Goal: Ask a question: Seek information or help from site administrators or community

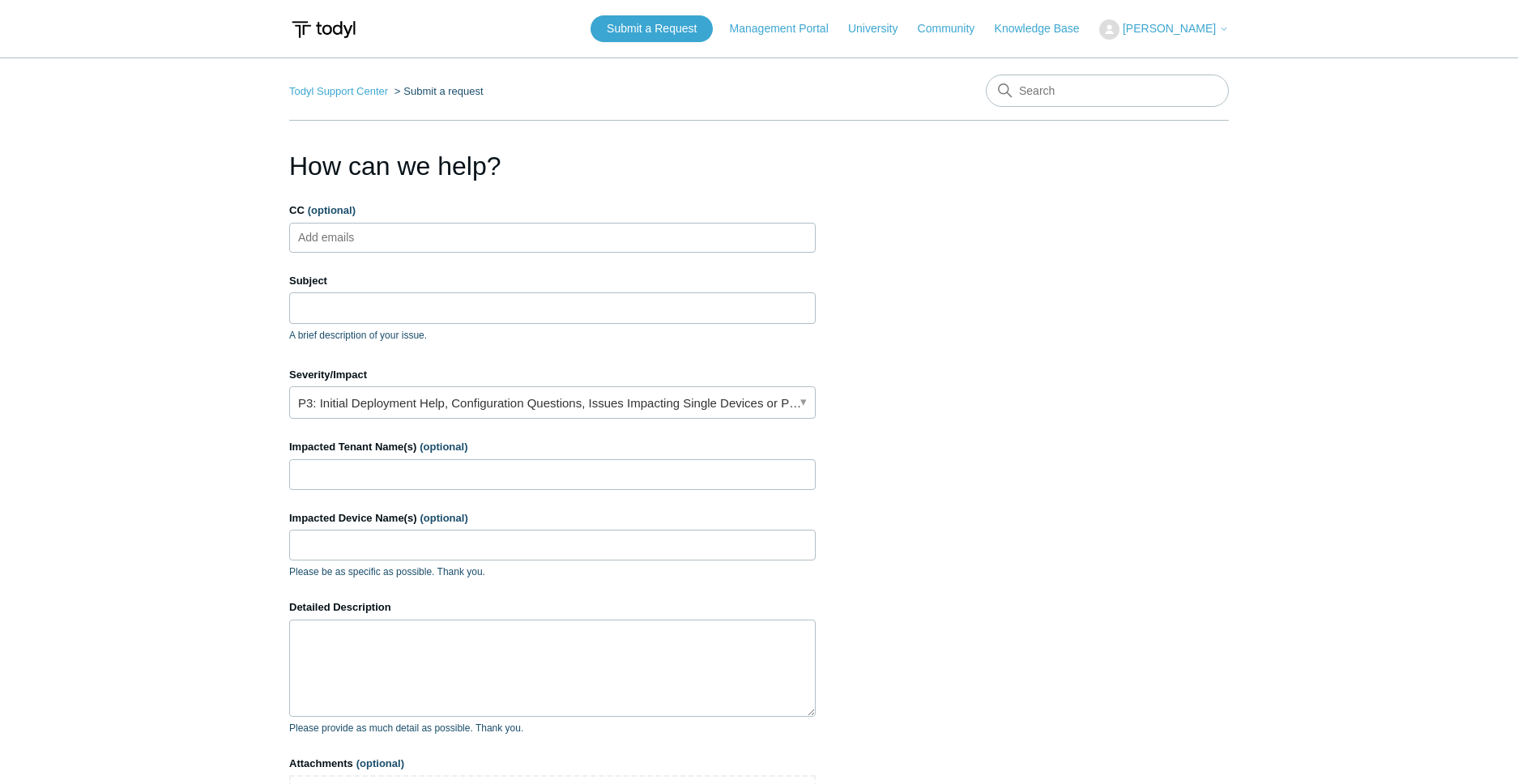
scroll to position [84, 0]
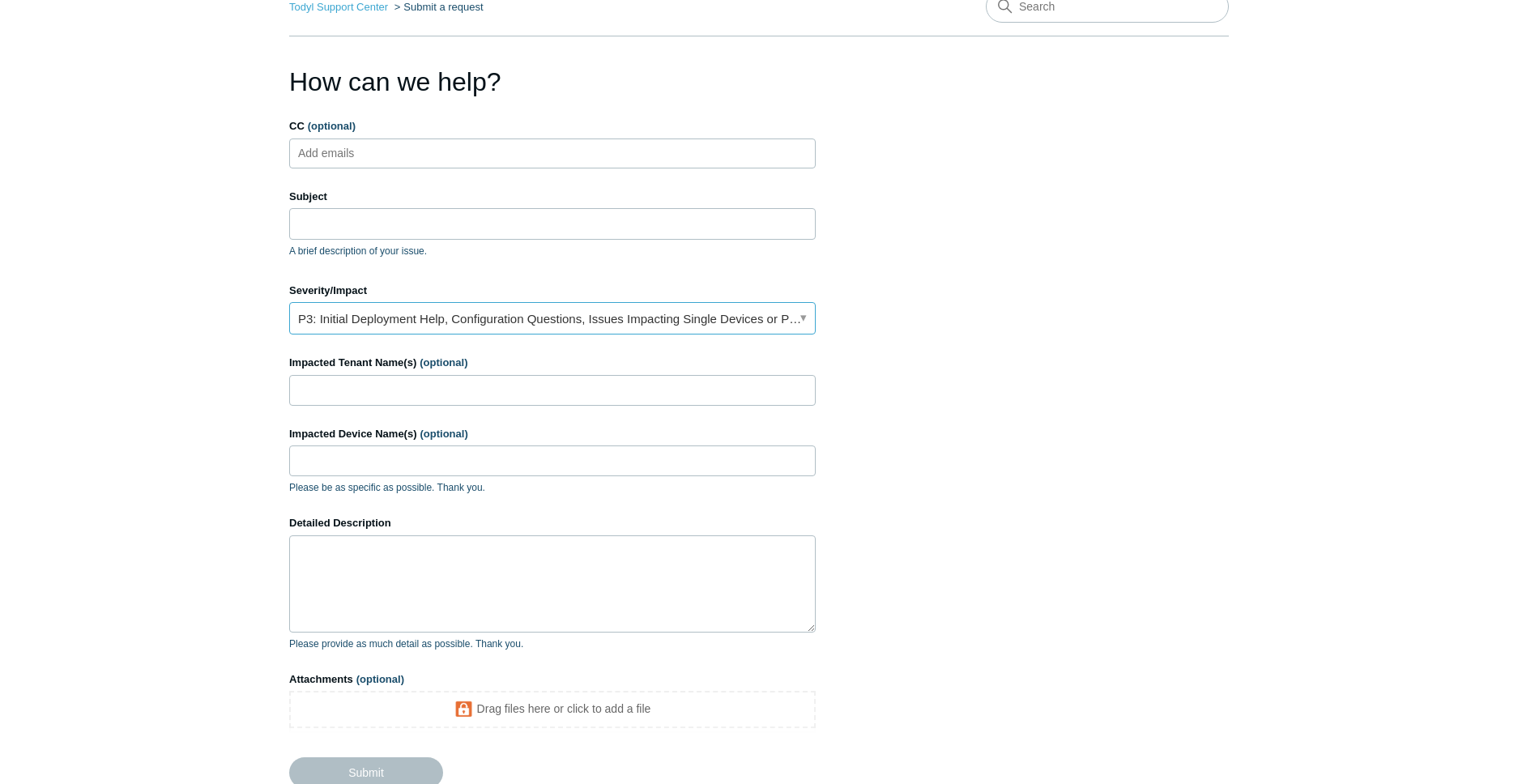
click at [383, 319] on link "P3: Initial Deployment Help, Configuration Questions, Issues Impacting Single D…" at bounding box center [552, 317] width 527 height 33
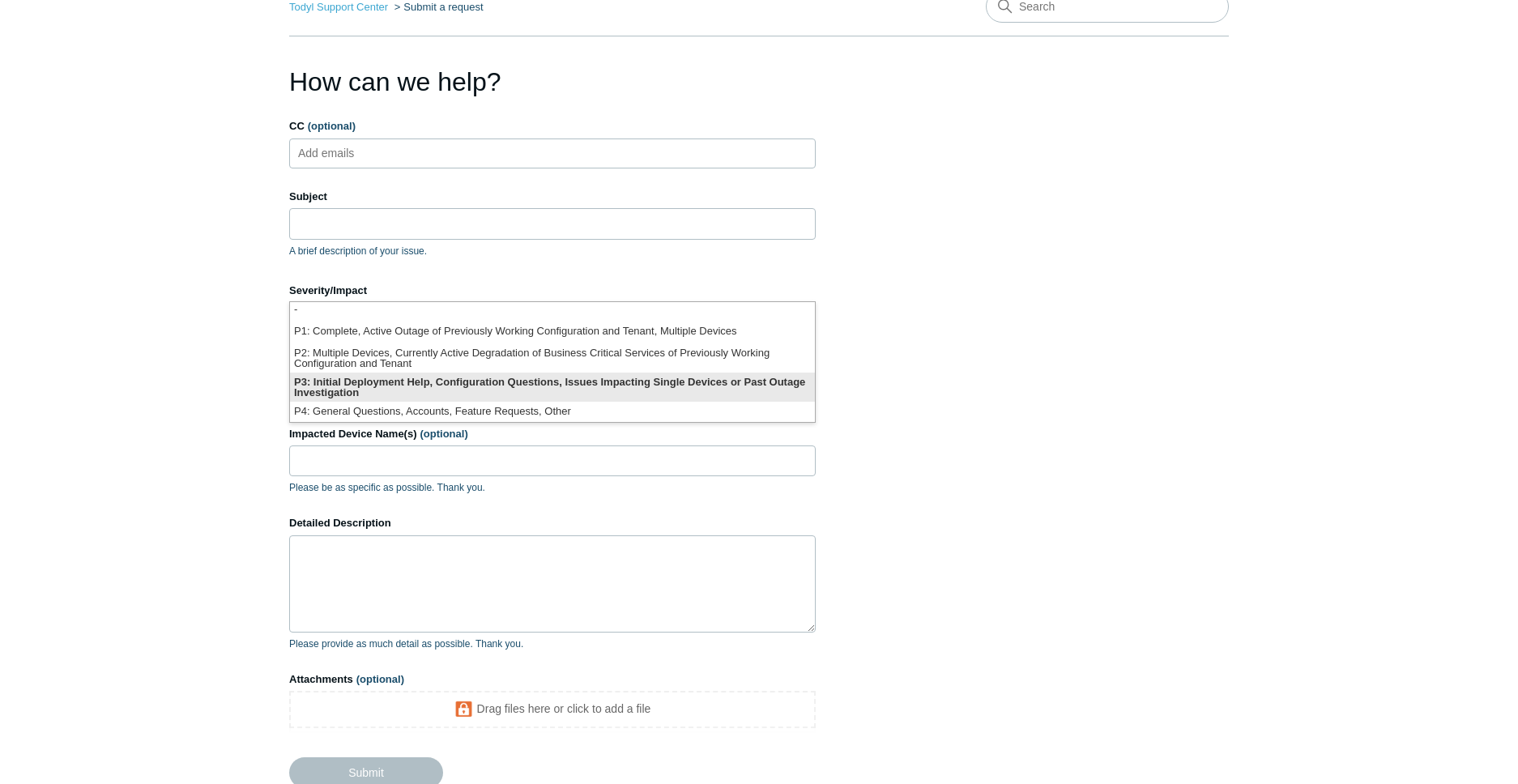
scroll to position [4, 0]
click at [385, 388] on li "P3: Initial Deployment Help, Configuration Questions, Issues Impacting Single D…" at bounding box center [552, 385] width 525 height 29
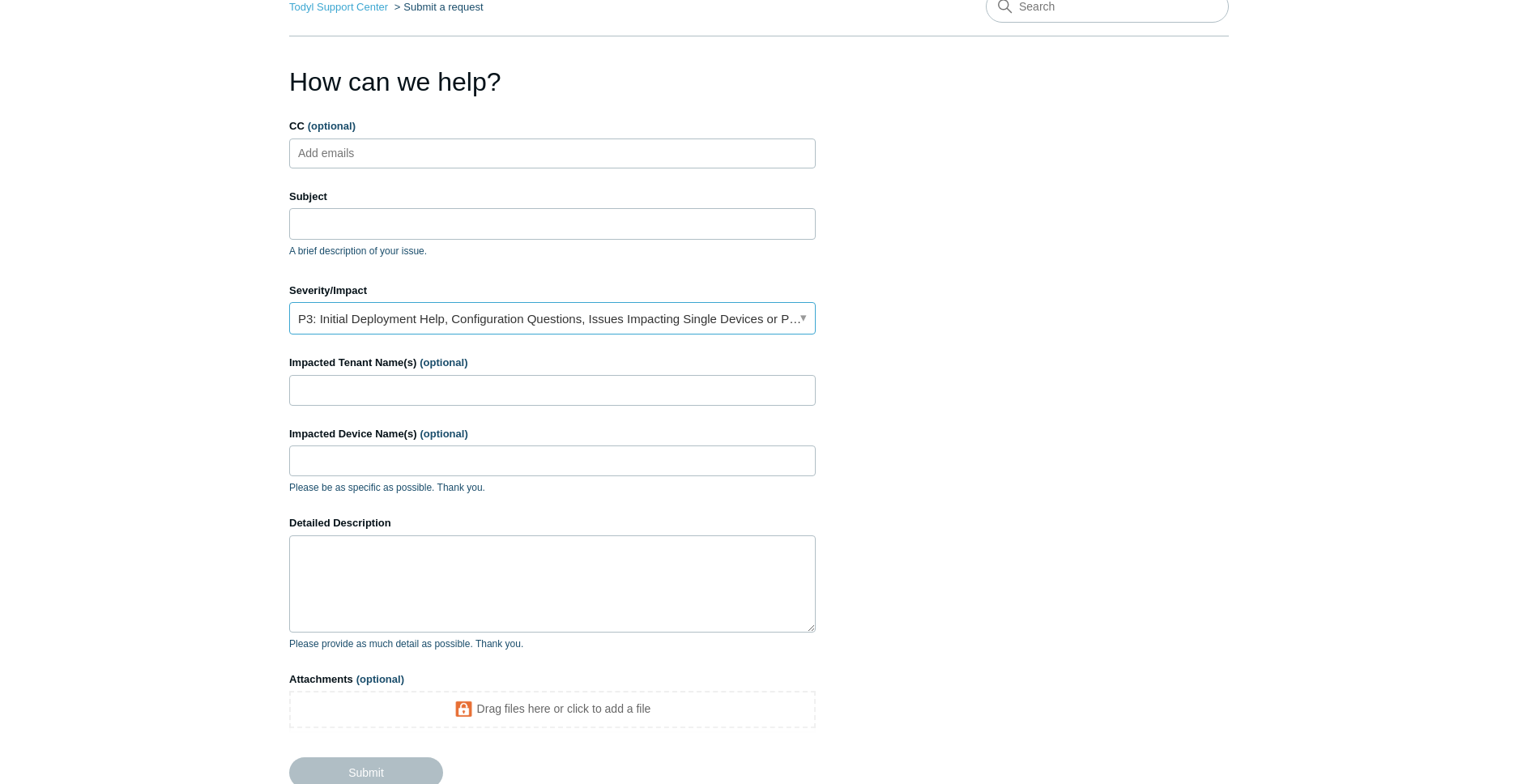
click at [370, 311] on link "P3: Initial Deployment Help, Configuration Questions, Issues Impacting Single D…" at bounding box center [552, 317] width 527 height 33
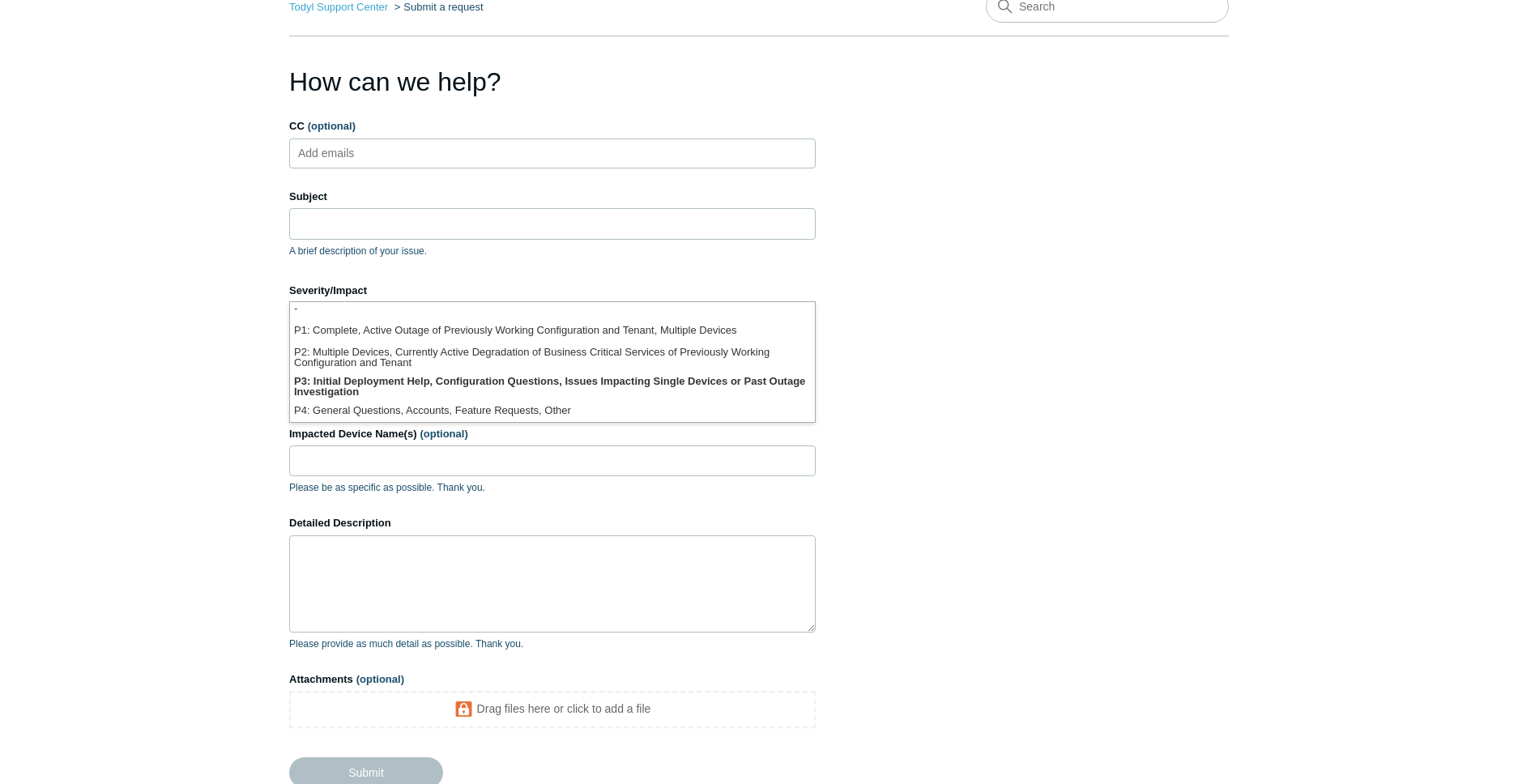
drag, startPoint x: 233, startPoint y: 273, endPoint x: 299, endPoint y: 226, distance: 81.0
click at [233, 271] on main "Todyl Support Center Submit a request How can we help? CC (optional) Add emails…" at bounding box center [759, 391] width 1518 height 835
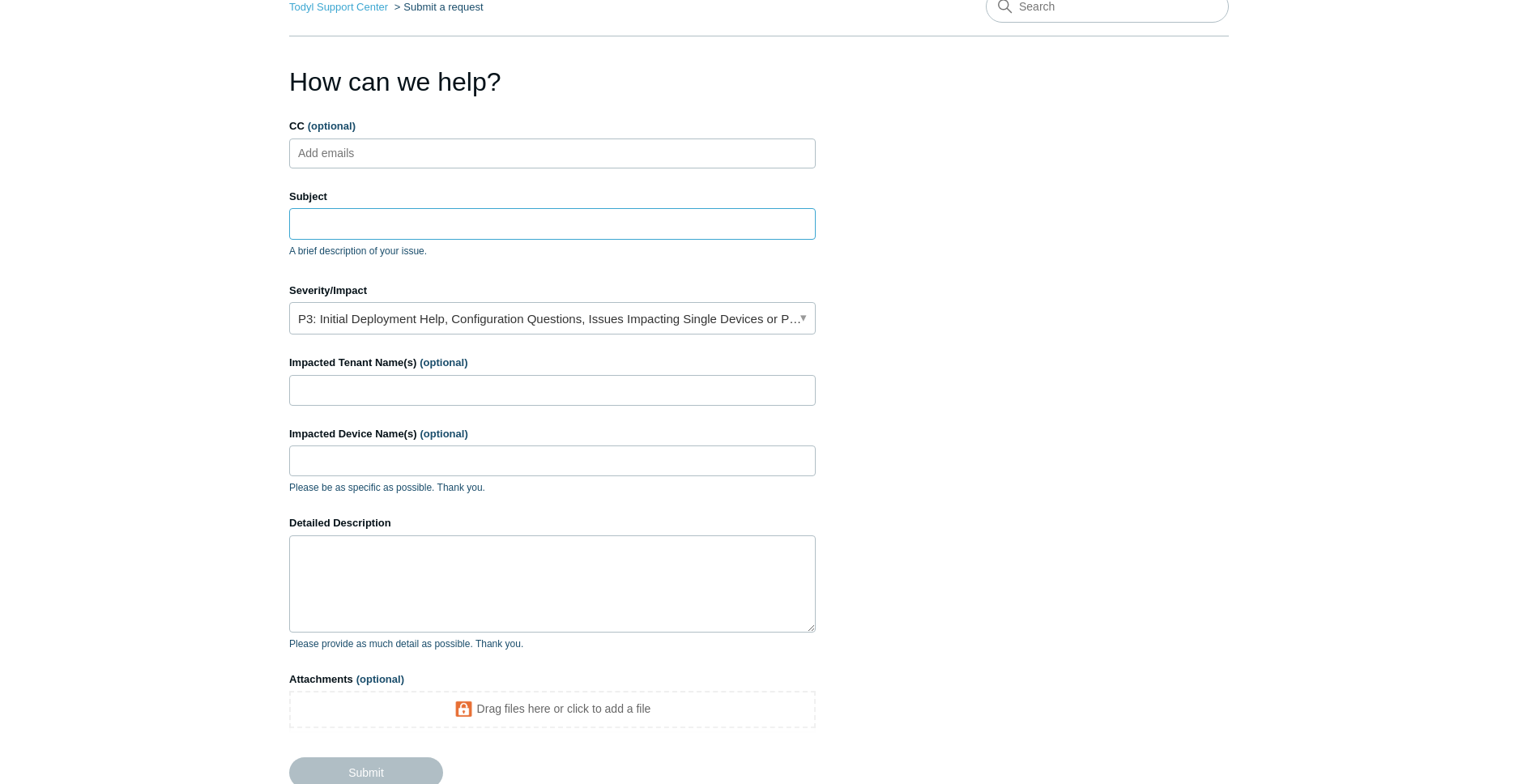
click at [302, 226] on input "Subject" at bounding box center [552, 223] width 527 height 31
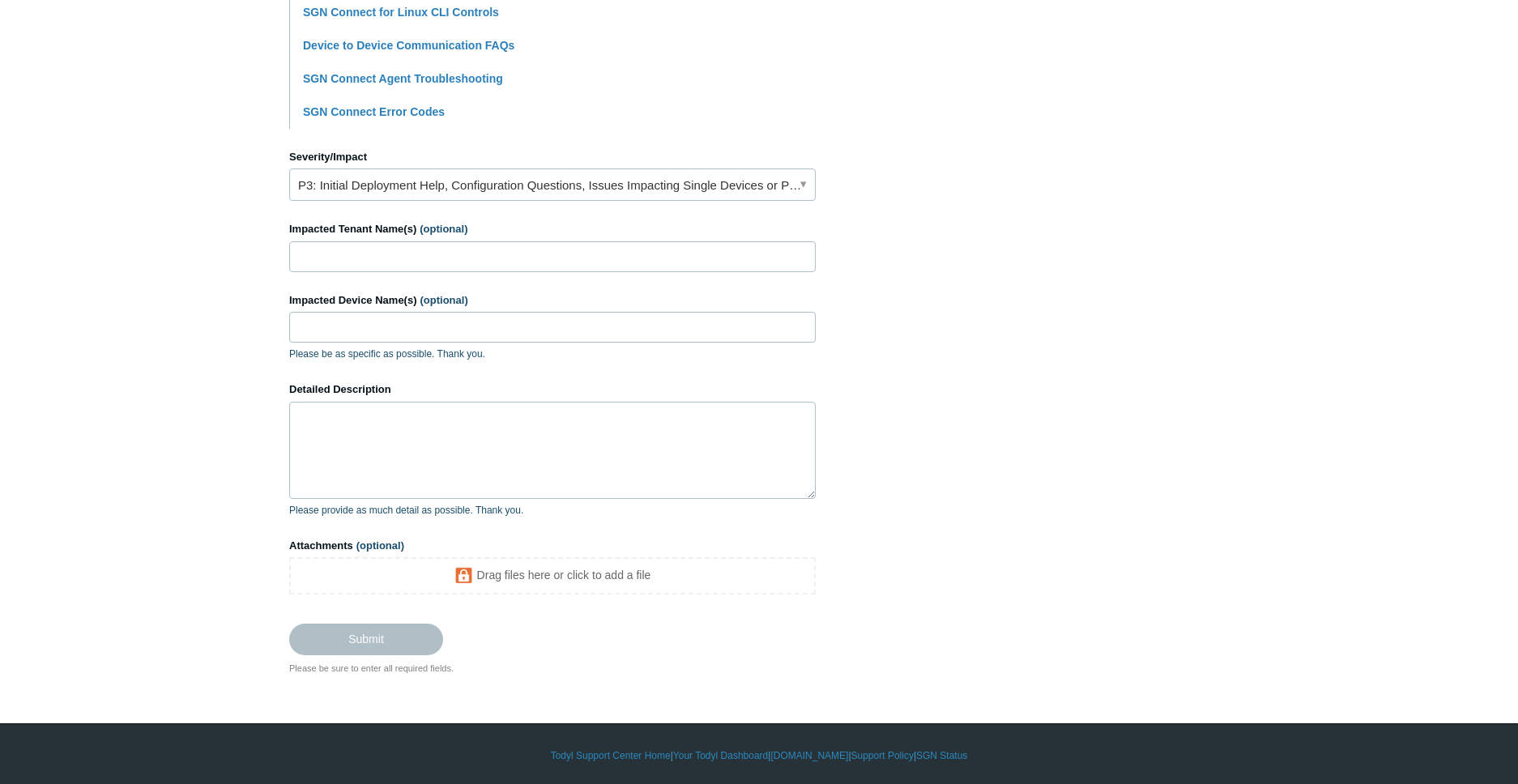
scroll to position [629, 0]
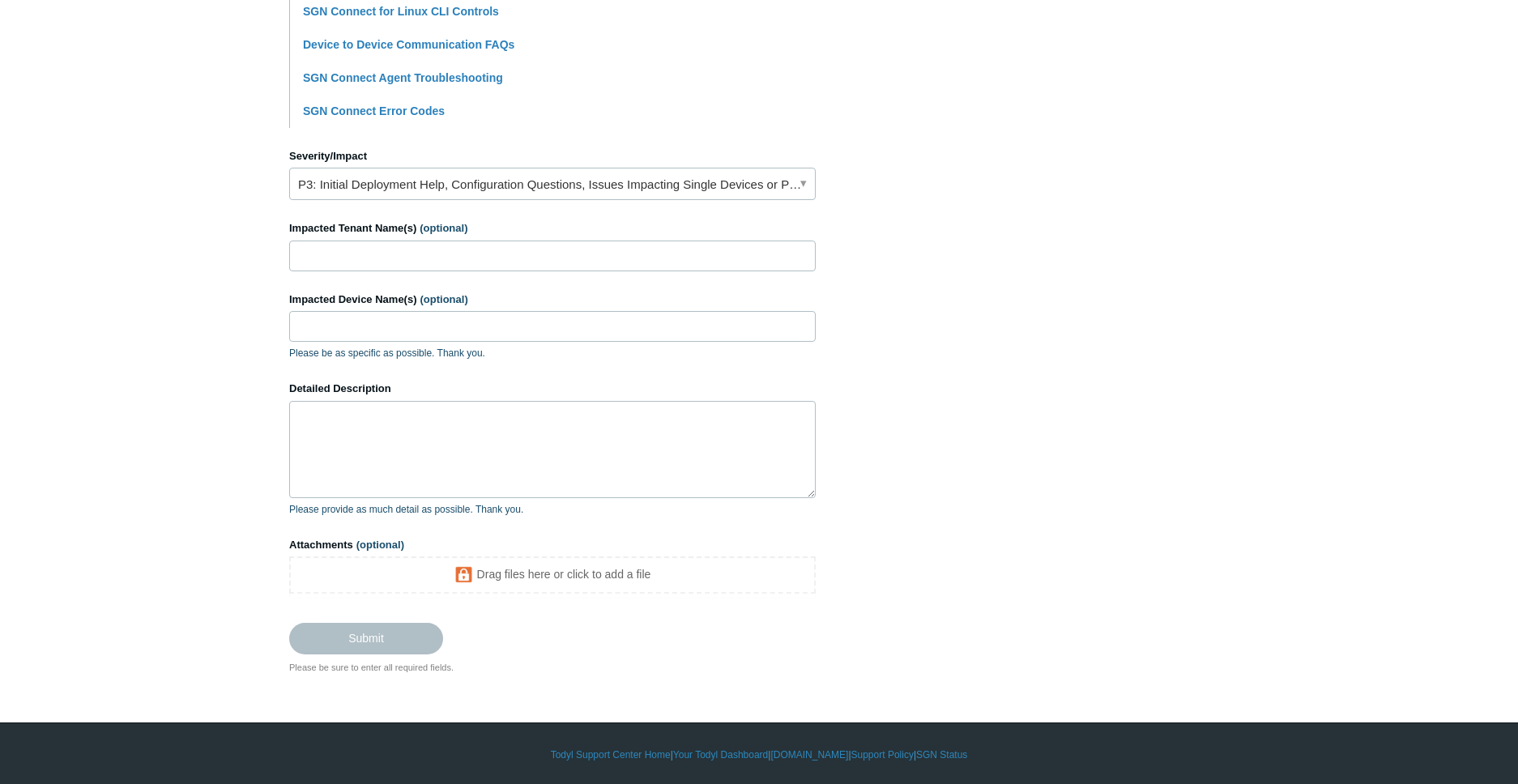
type input "SGN GUI Issues"
click at [386, 431] on textarea "Detailed Description" at bounding box center [552, 449] width 527 height 97
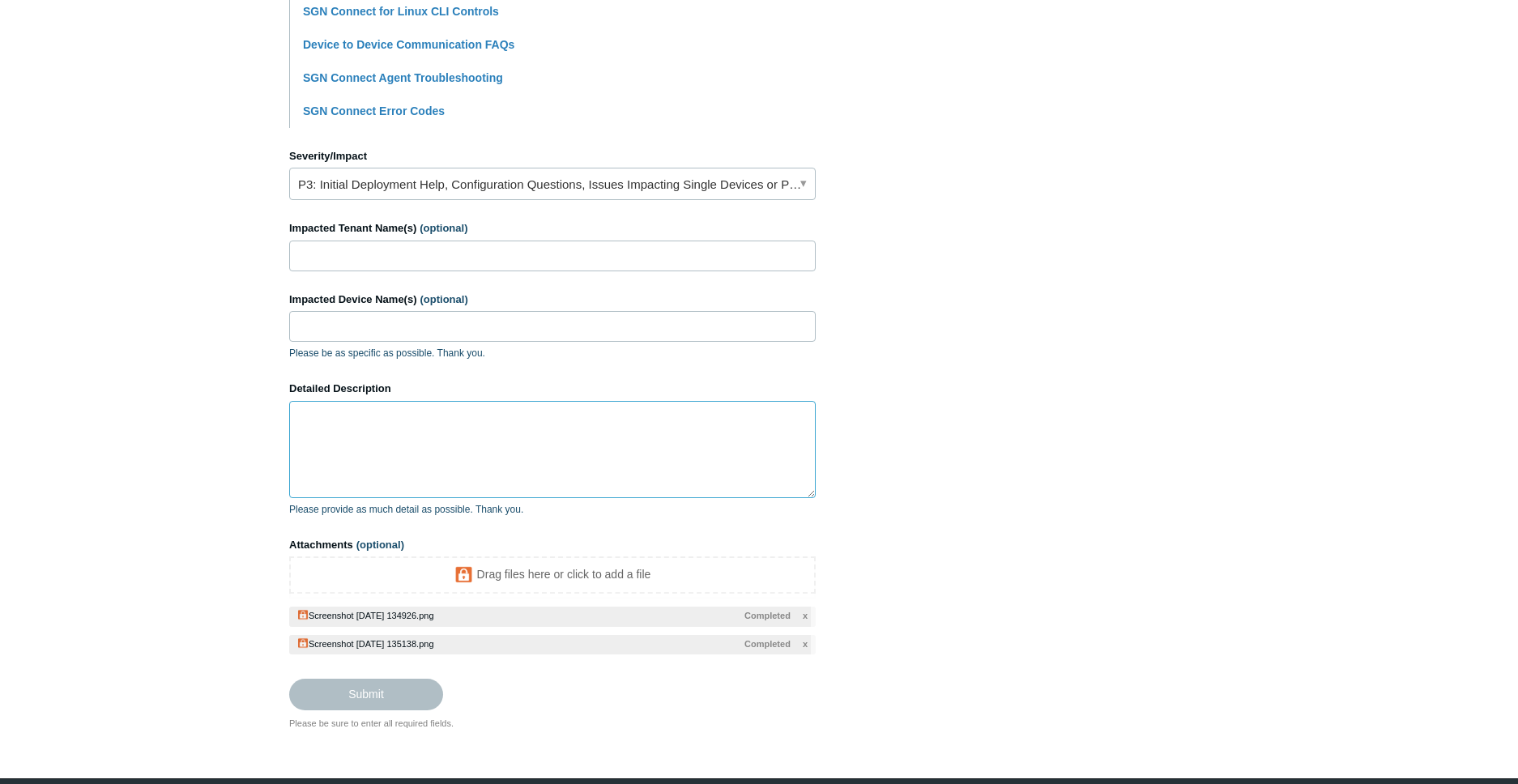
click at [418, 450] on textarea "Detailed Description" at bounding box center [552, 449] width 527 height 97
click at [429, 247] on input "Impacted Tenant Name(s) (optional)" at bounding box center [552, 256] width 527 height 31
type input "T"
type input "TotalCareIT"
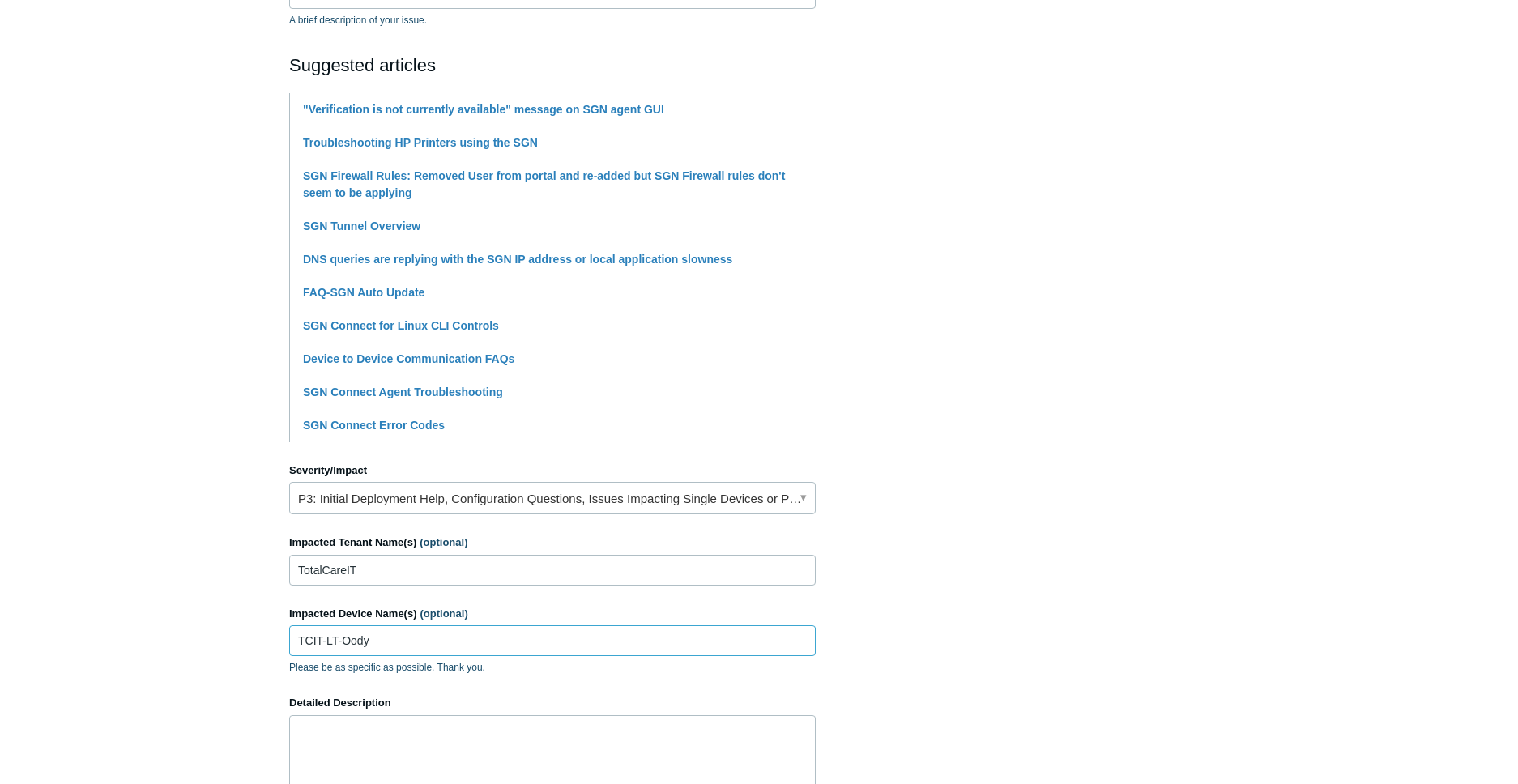
scroll to position [589, 0]
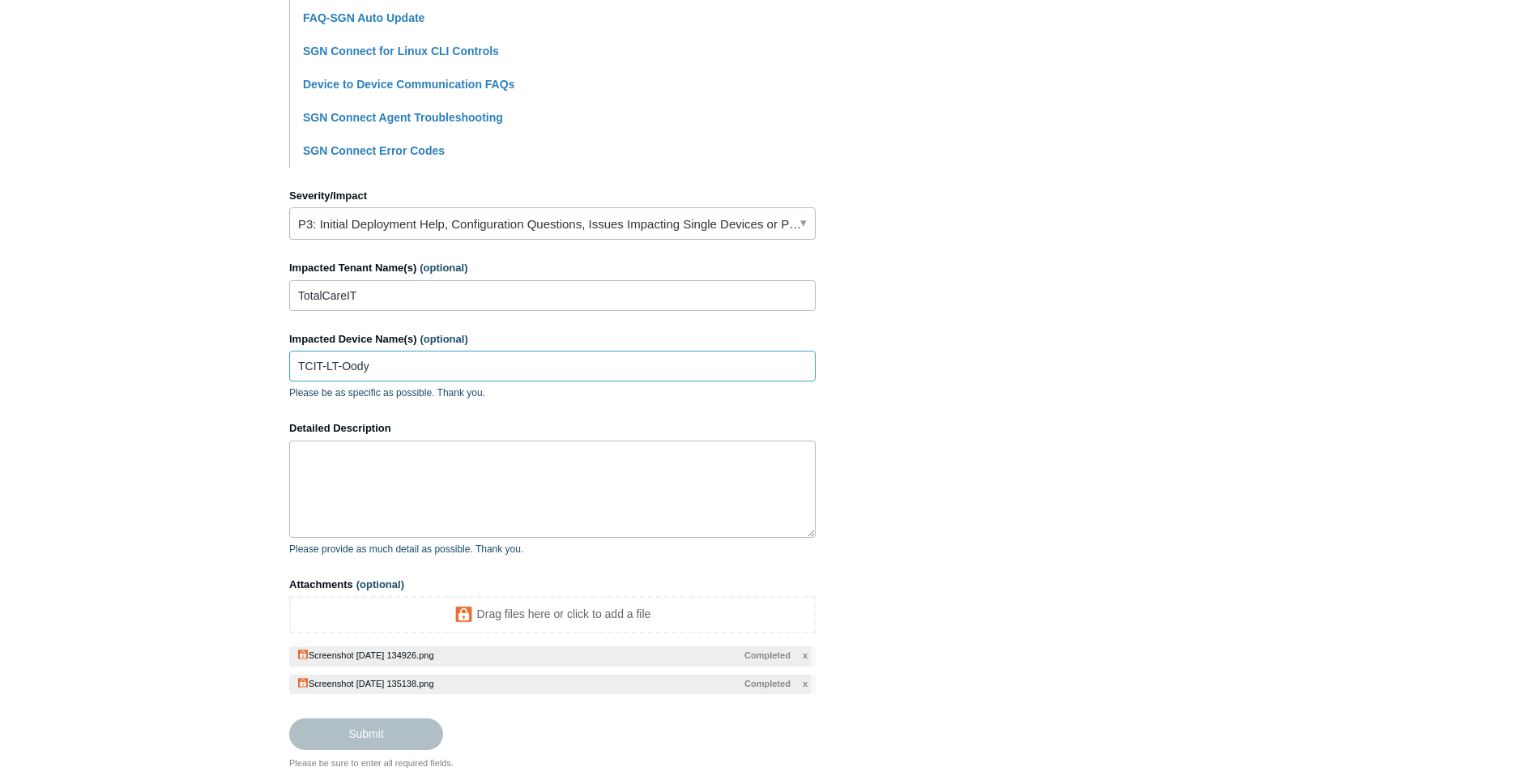
type input "TCIT-LT-Oody"
click at [387, 472] on textarea "Detailed Description" at bounding box center [552, 489] width 527 height 97
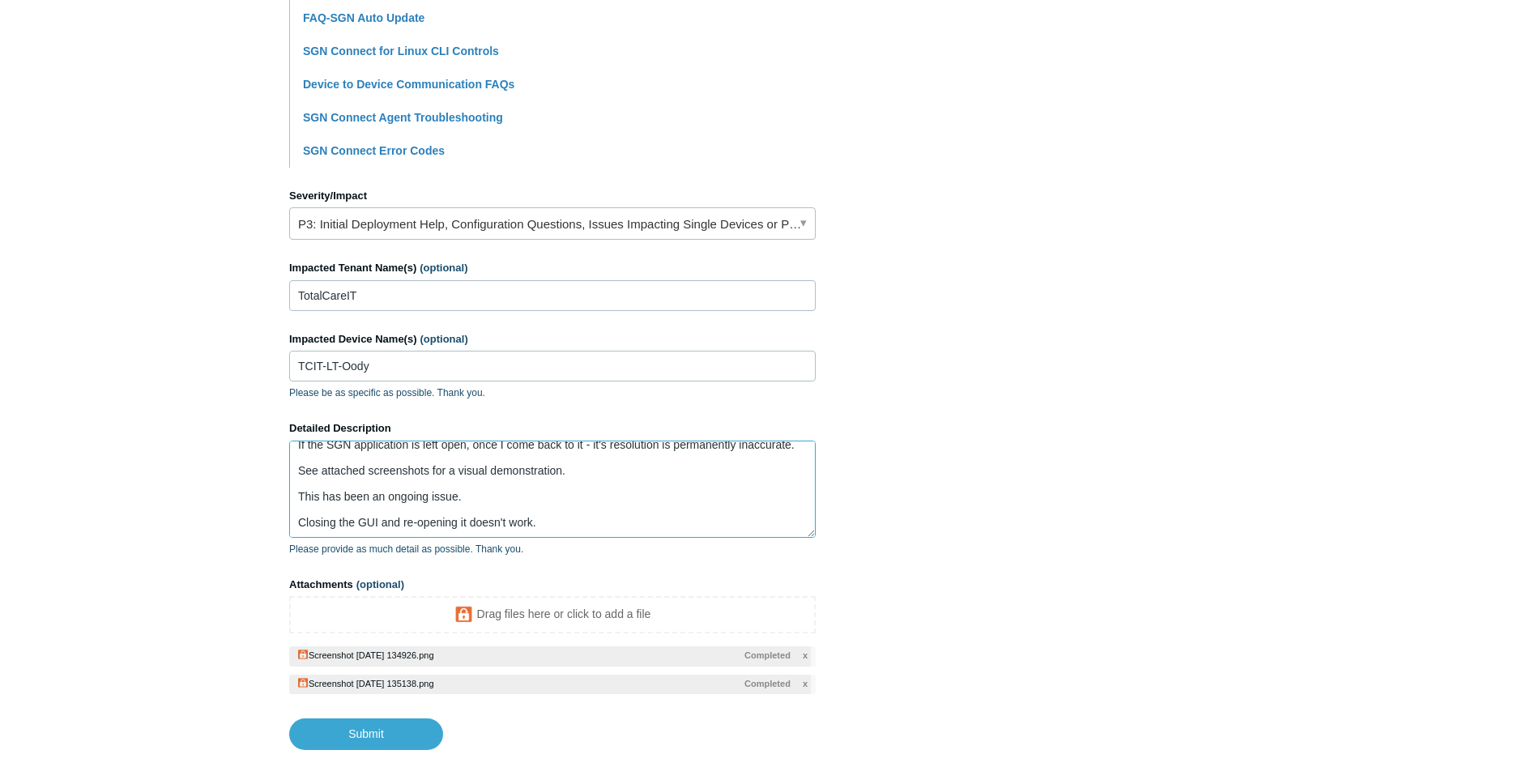
scroll to position [108, 0]
click at [433, 522] on textarea "Hello. I have a laptop with 2 additional monitors. Each time my screens turn of…" at bounding box center [552, 489] width 527 height 97
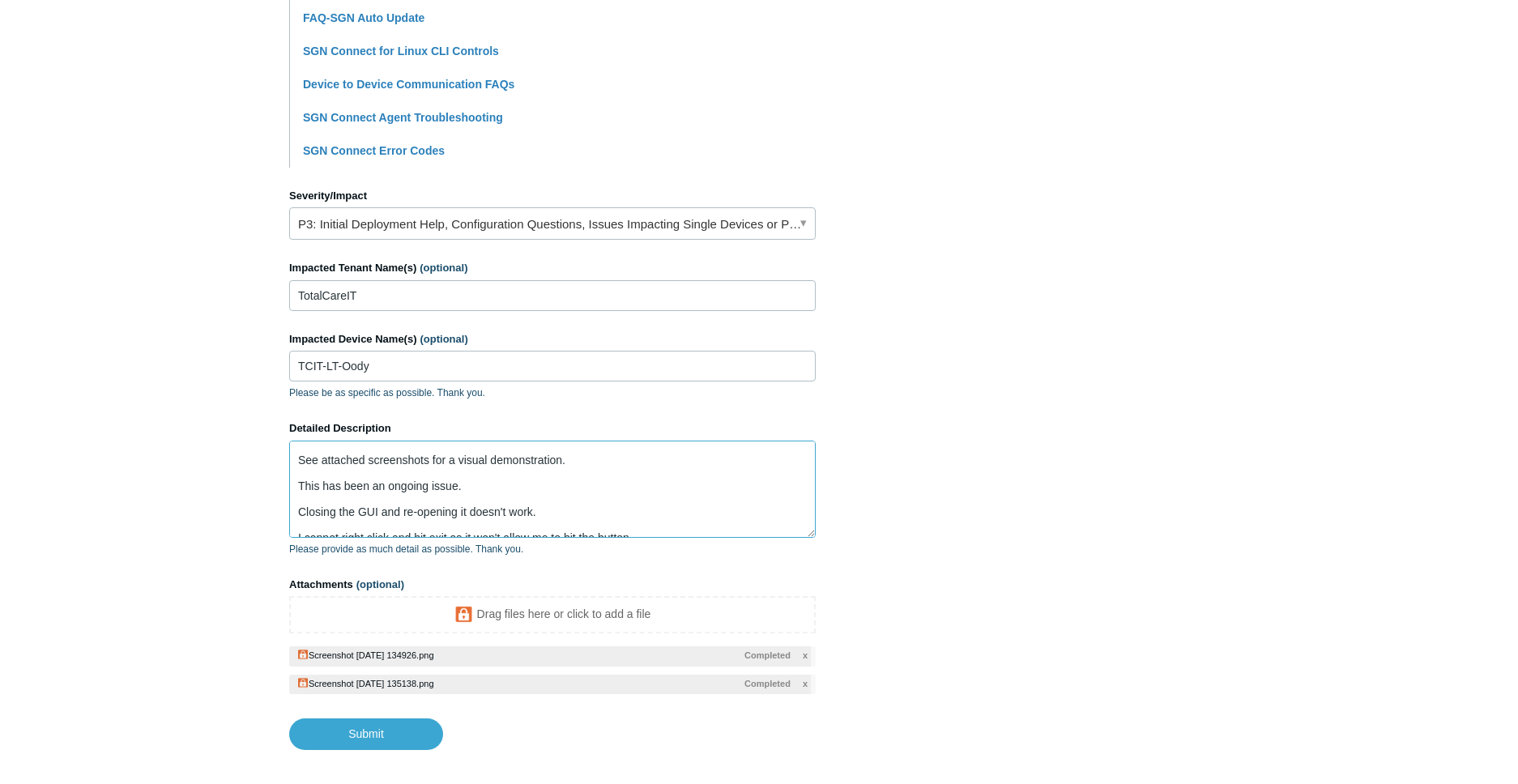
scroll to position [142, 0]
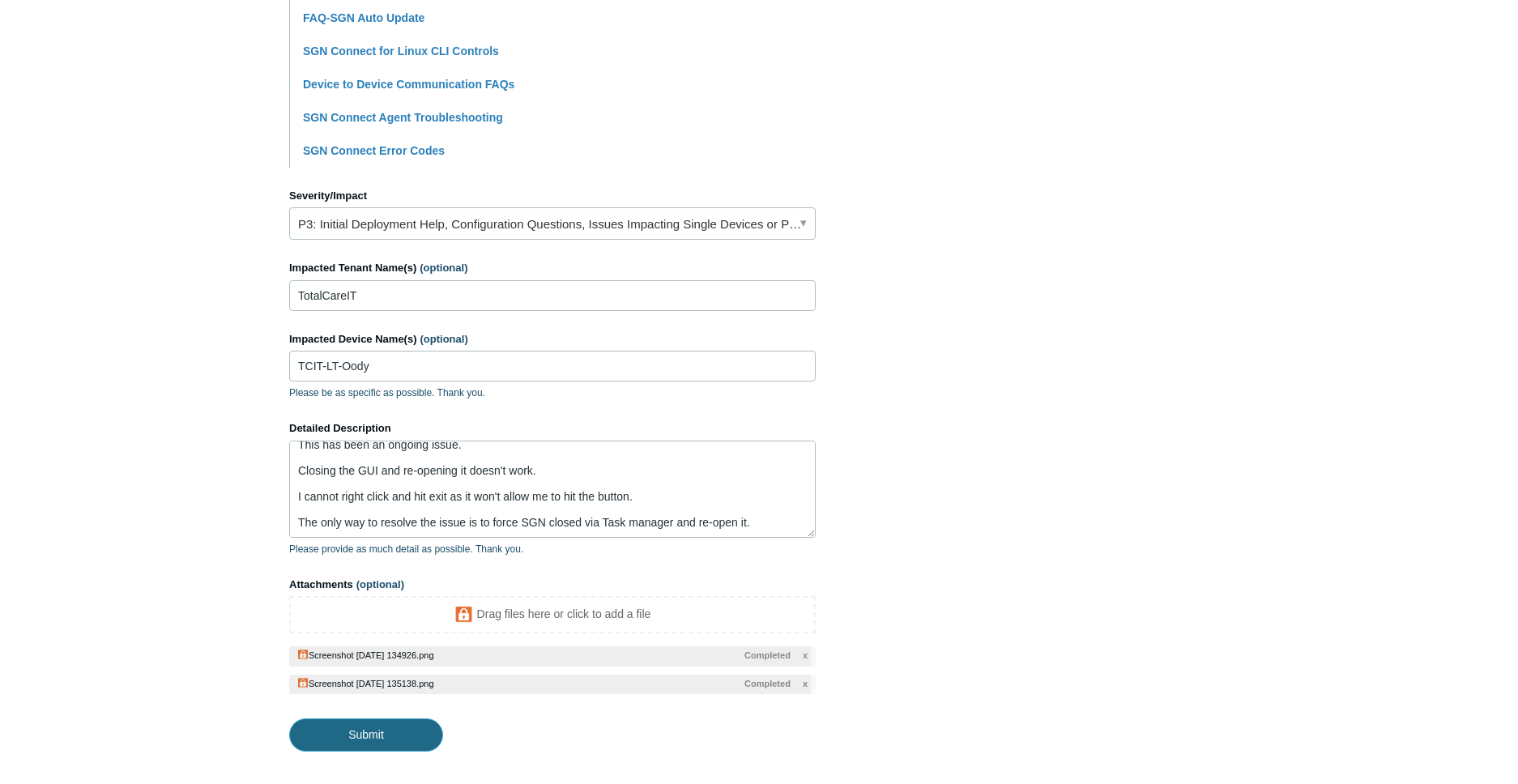
drag, startPoint x: 371, startPoint y: 733, endPoint x: 271, endPoint y: 561, distance: 199.0
click at [262, 597] on main "Todyl Support Center Submit a request How can we help? CC (optional) Add emails…" at bounding box center [759, 109] width 1518 height 1283
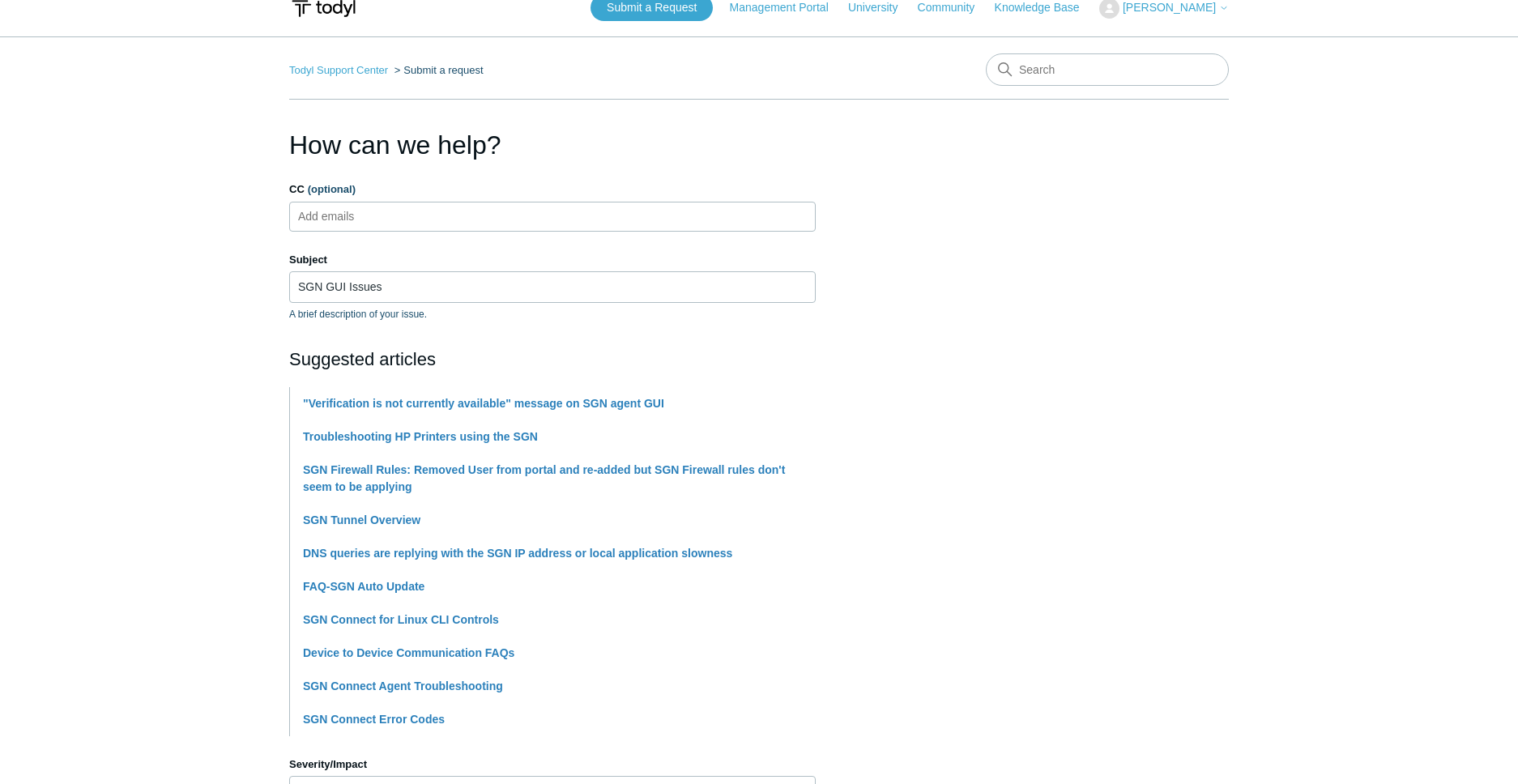
scroll to position [0, 0]
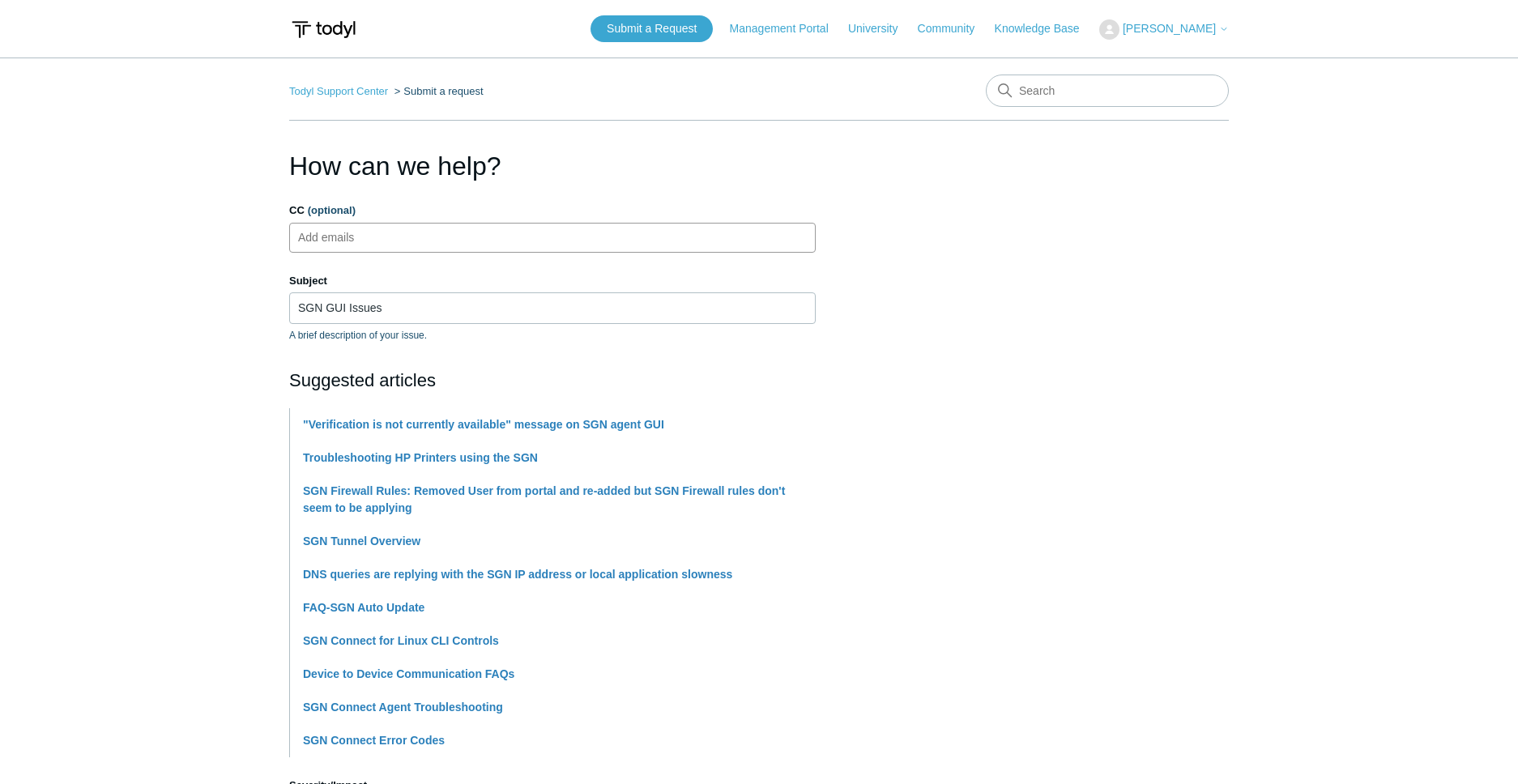
click at [337, 235] on input "CC (optional)" at bounding box center [340, 237] width 96 height 25
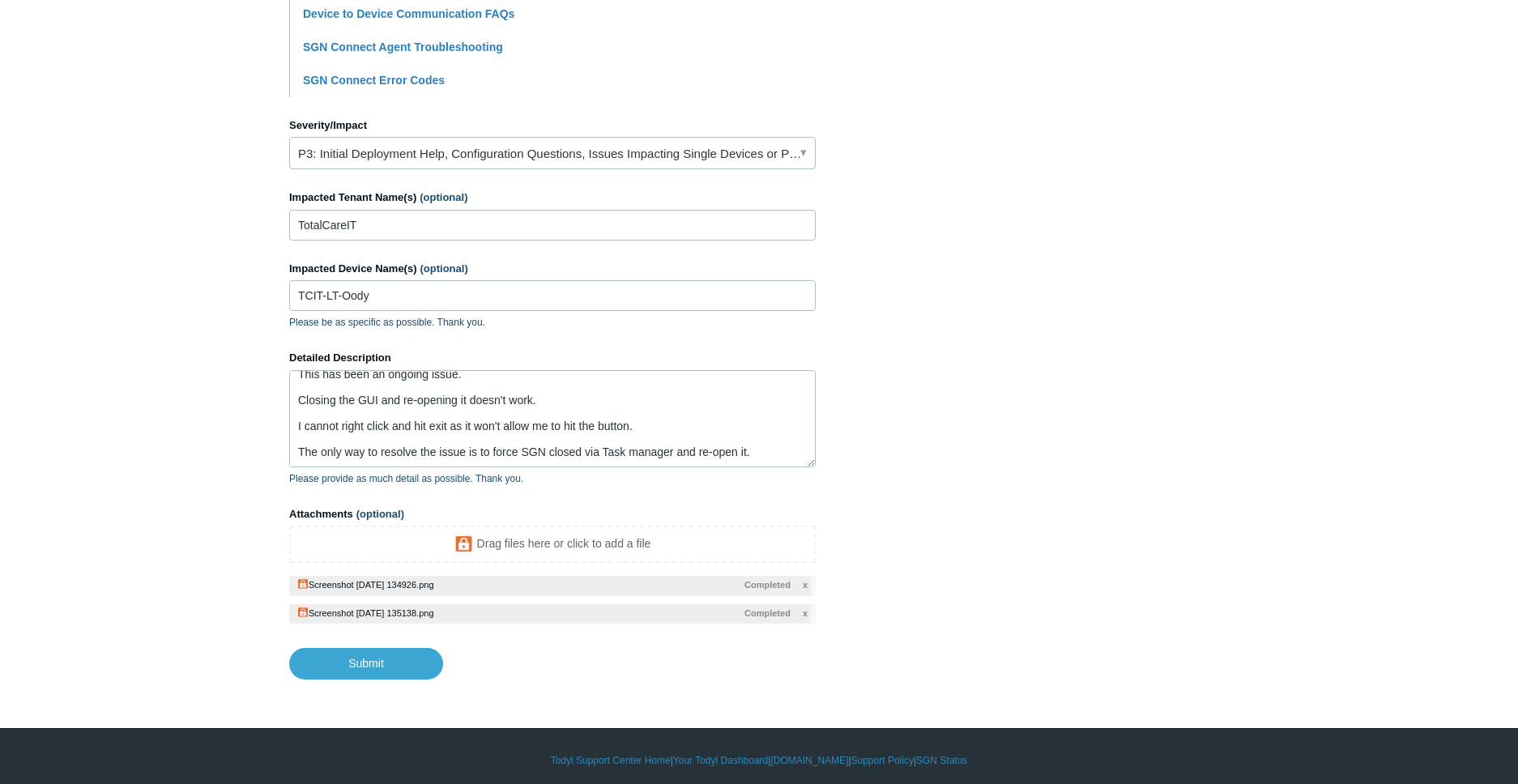
scroll to position [665, 0]
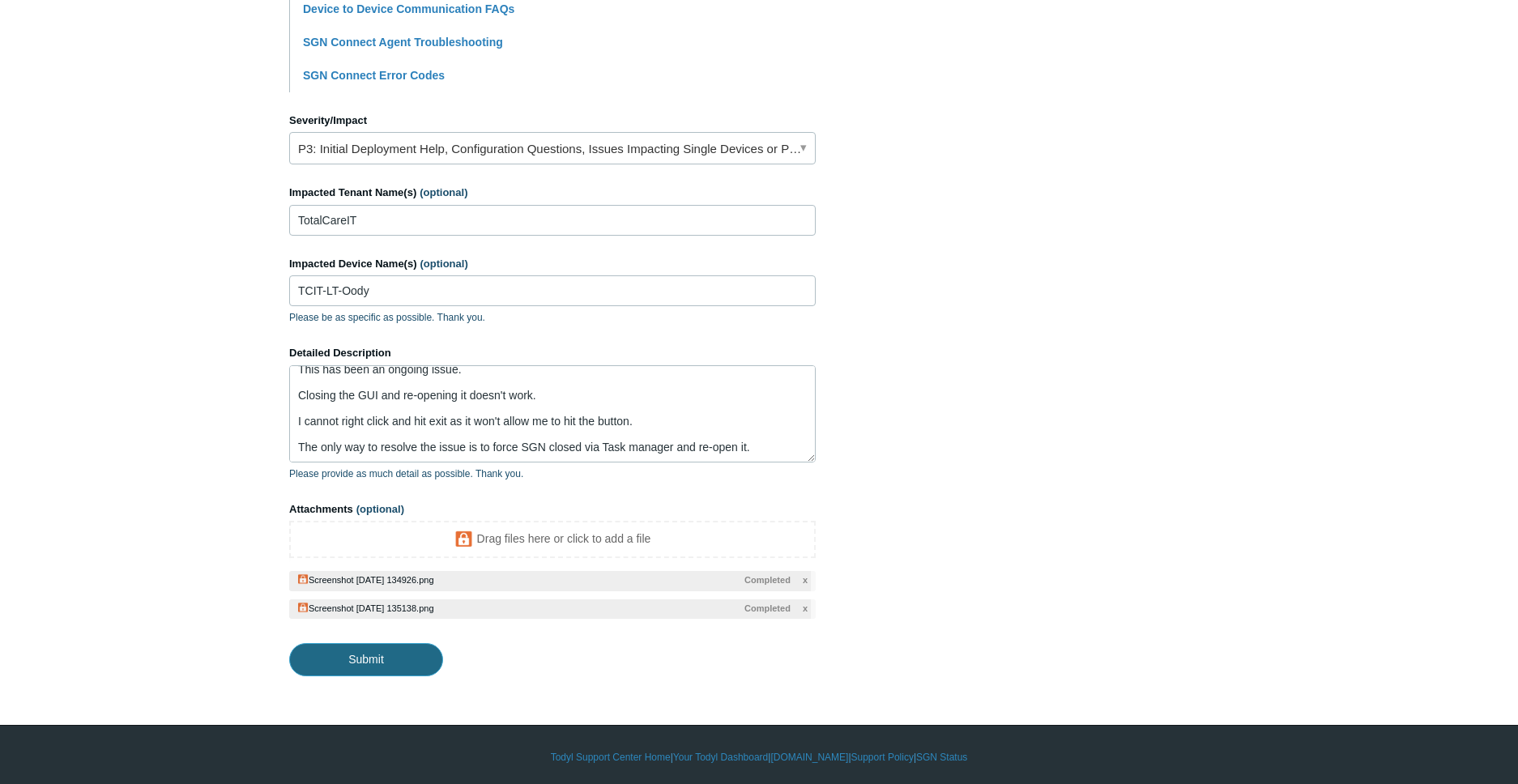
click at [348, 668] on input "Submit" at bounding box center [366, 659] width 153 height 33
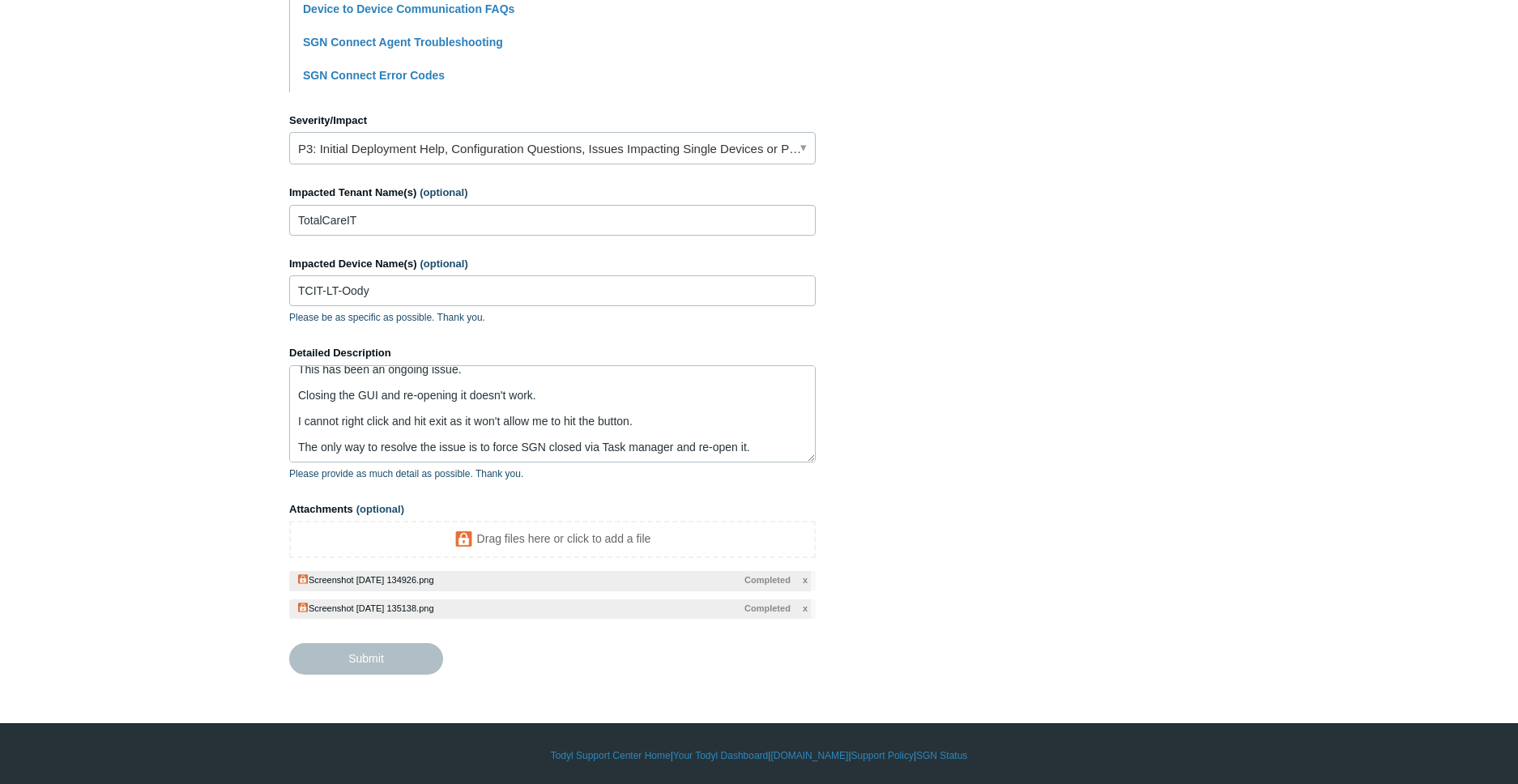
type textarea "Hello. I have a laptop with 2 additional monitors. Each time my screens turn of…"
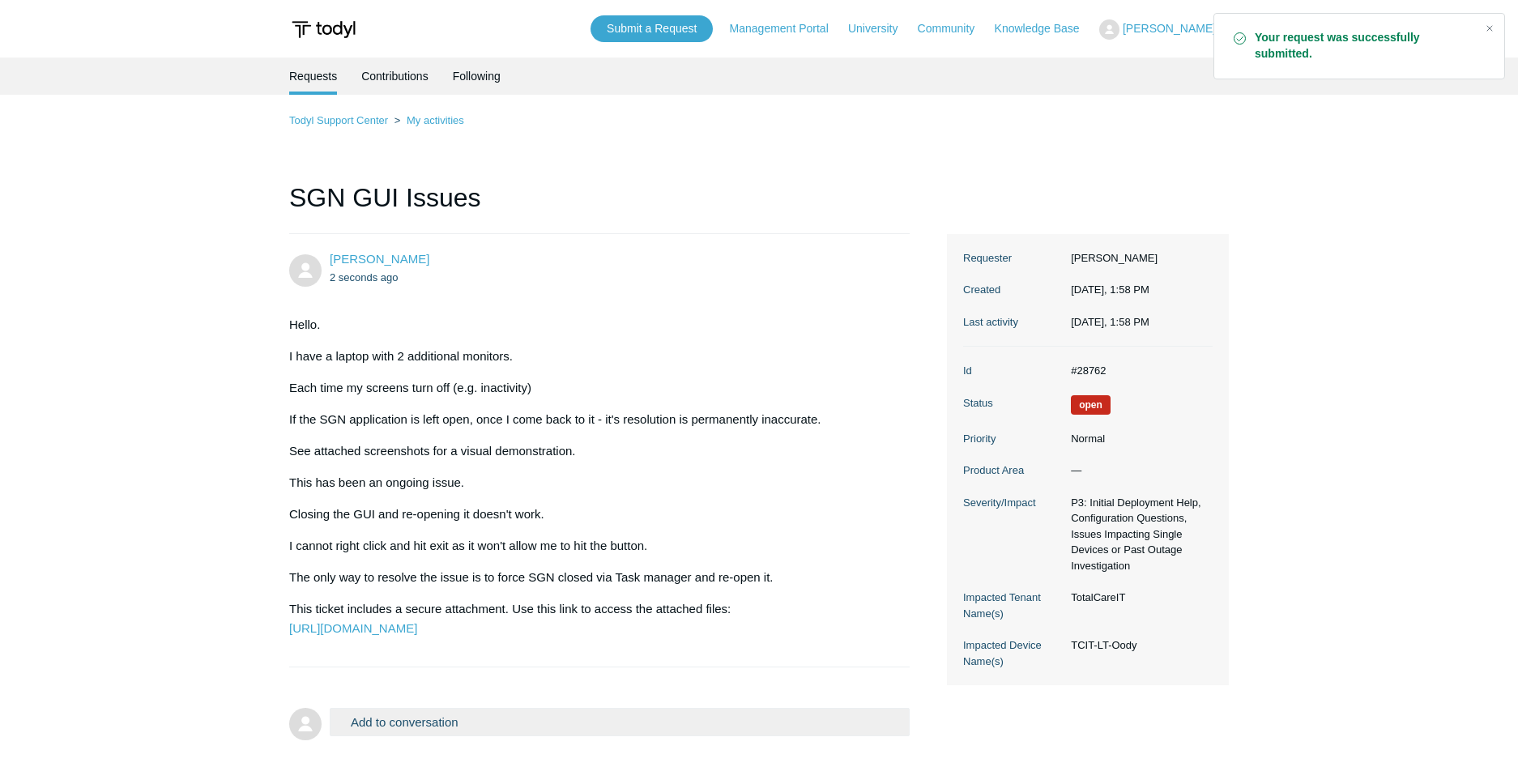
scroll to position [110, 0]
